Goal: Find specific page/section: Find specific page/section

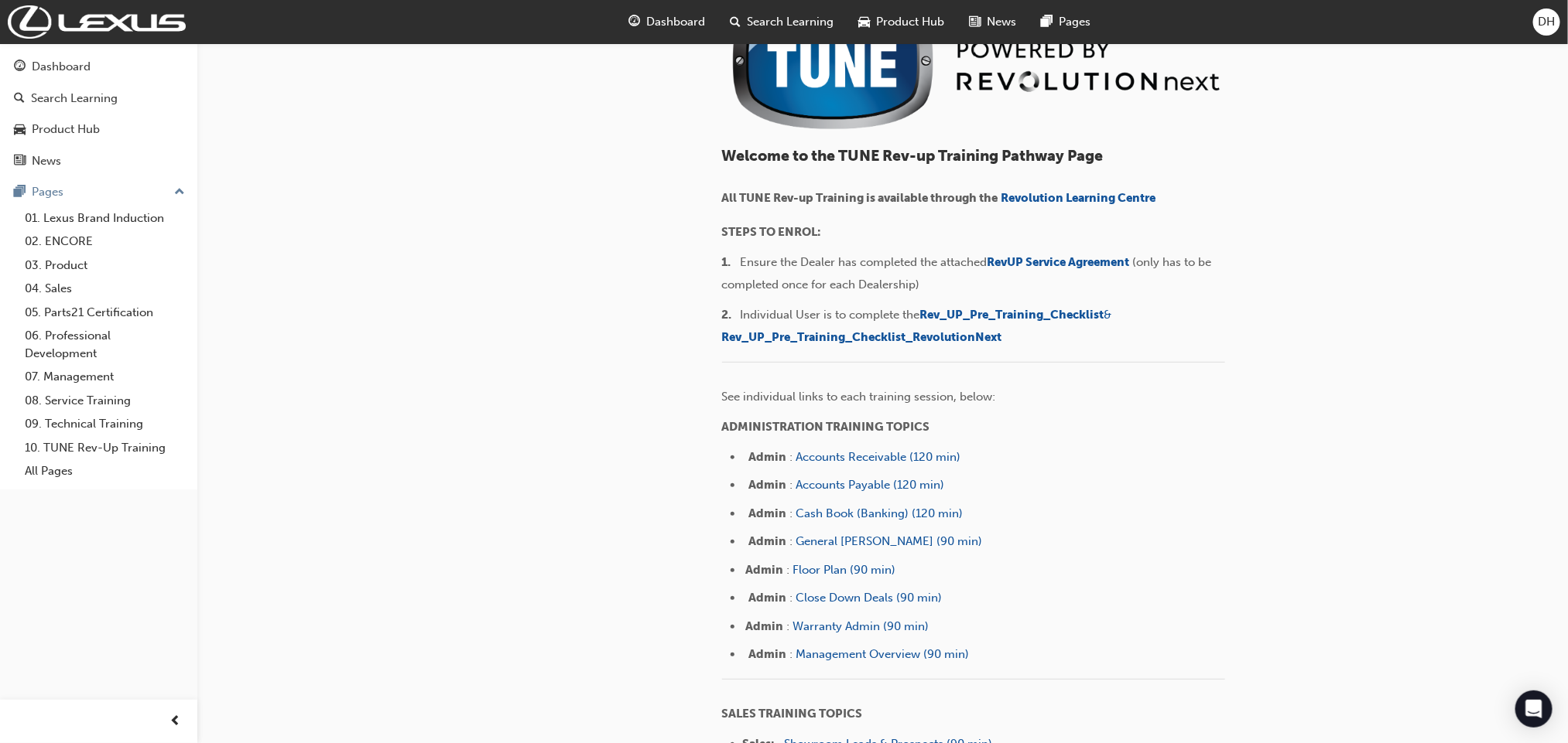
scroll to position [232, 0]
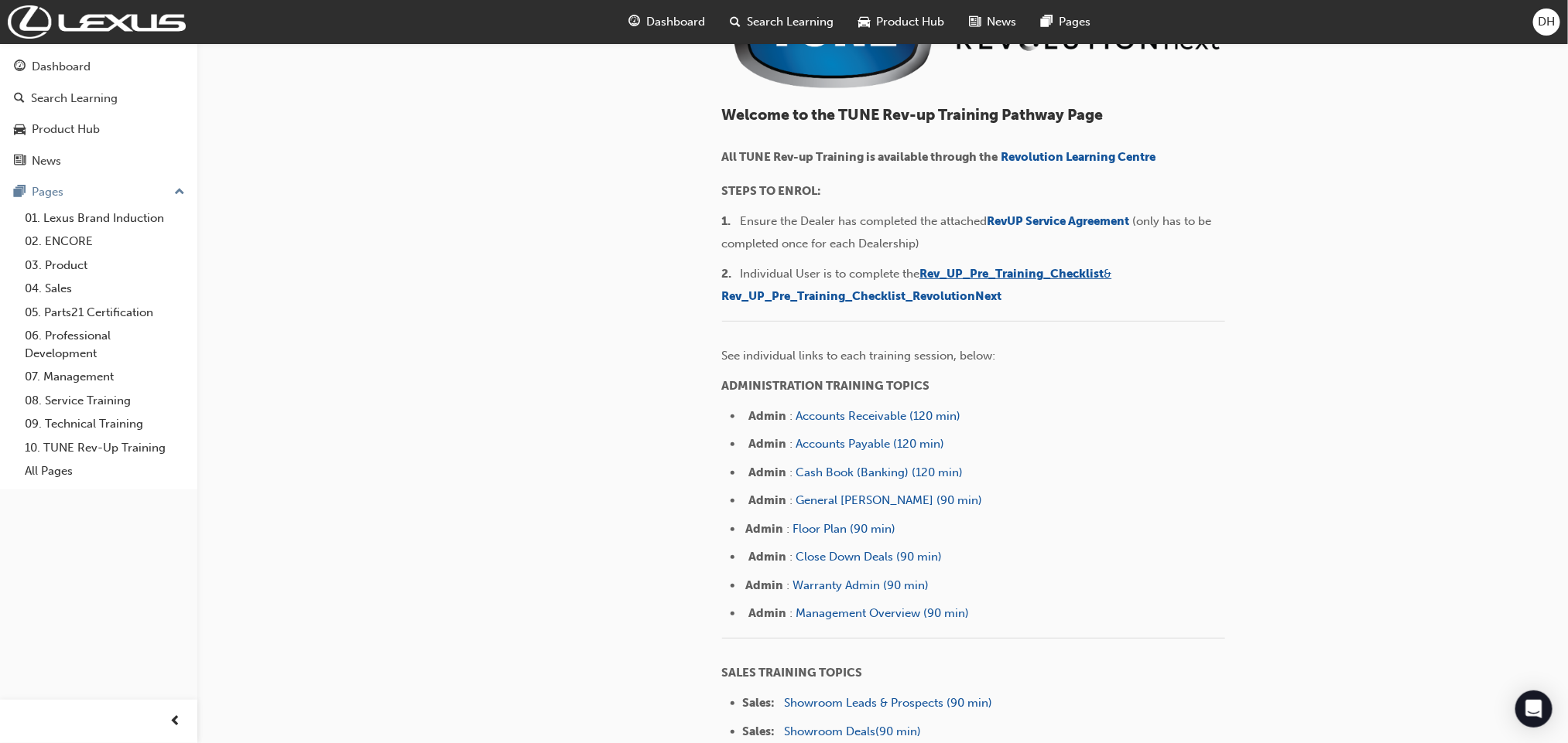
click at [1011, 273] on span "Rev_UP_Pre_Training_Checklist" at bounding box center [1012, 273] width 184 height 14
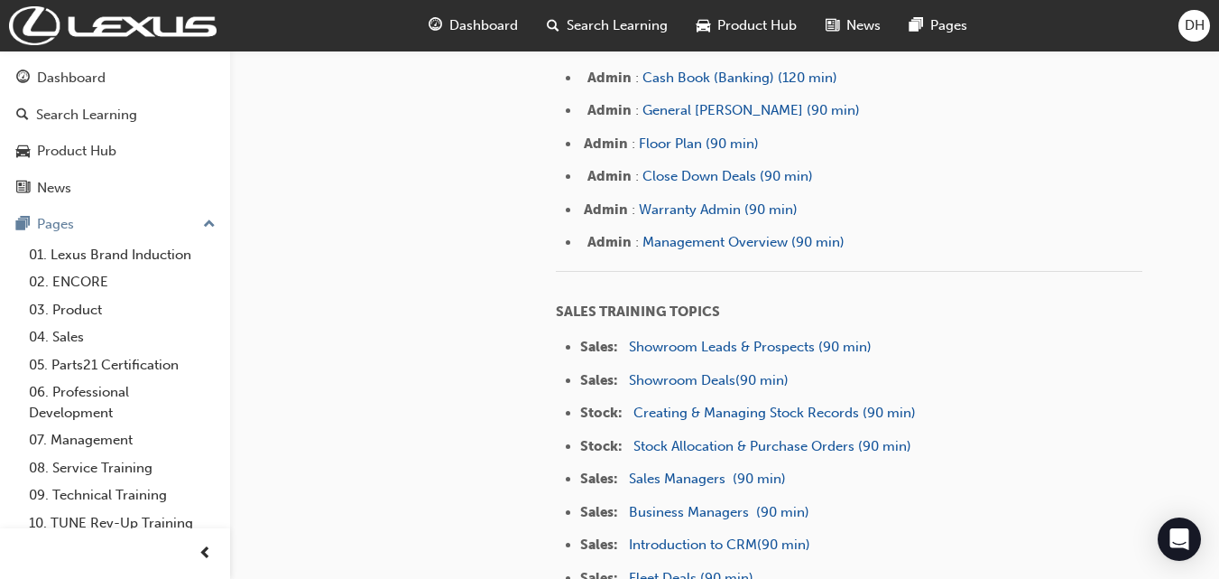
scroll to position [857, 0]
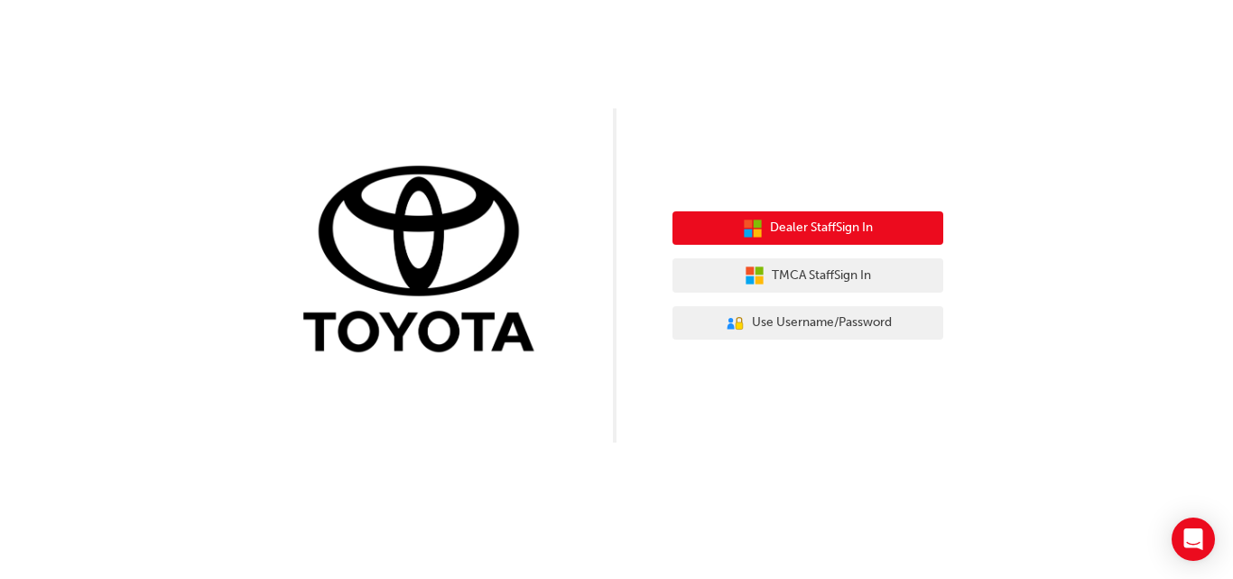
click at [800, 218] on span "Dealer Staff Sign In" at bounding box center [821, 228] width 103 height 21
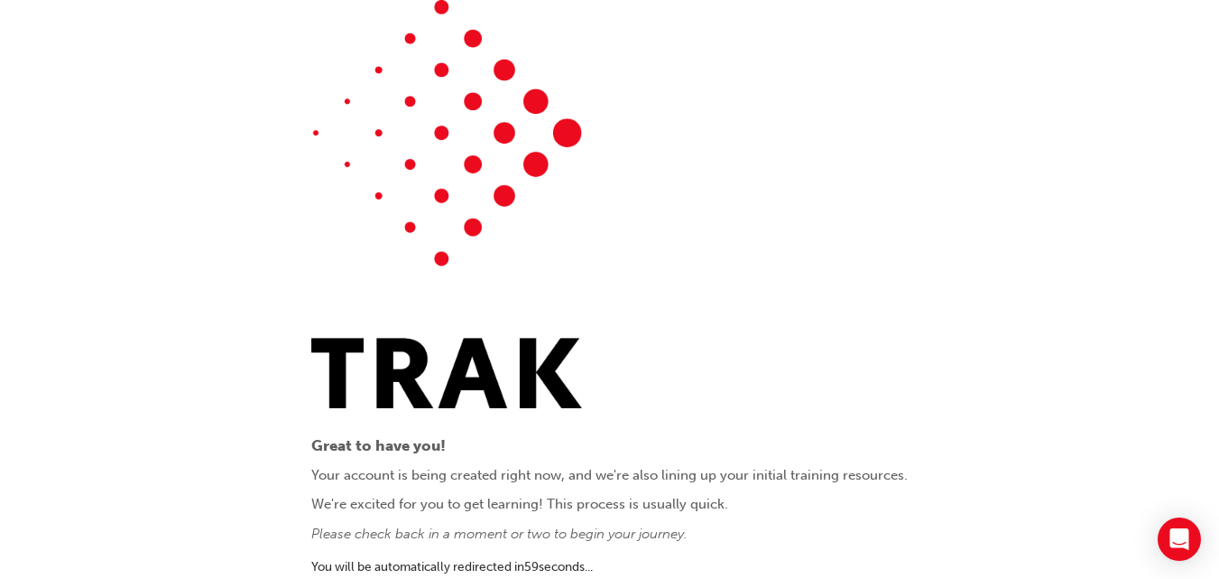
scroll to position [19, 0]
